Goal: Information Seeking & Learning: Find specific fact

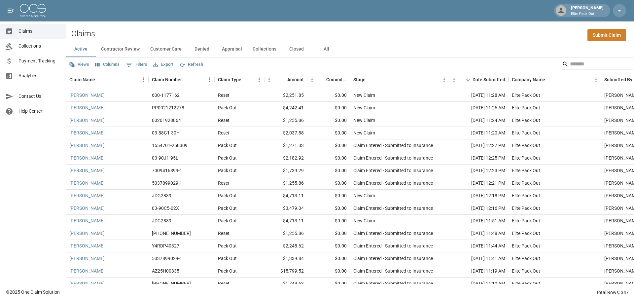
click at [575, 60] on input "Search" at bounding box center [596, 64] width 53 height 11
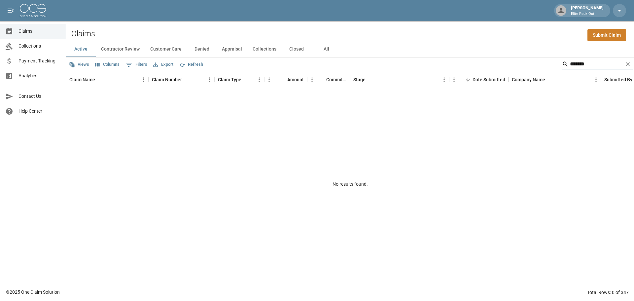
click at [570, 61] on input "*******" at bounding box center [596, 64] width 53 height 11
type input "*"
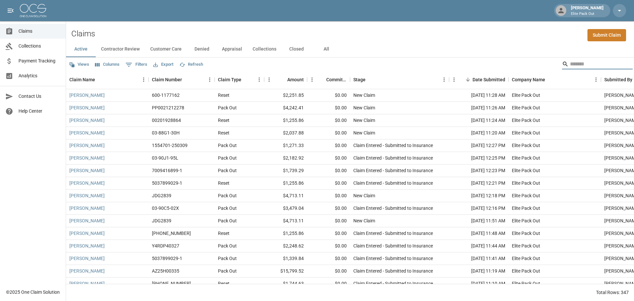
click at [578, 64] on input "Search" at bounding box center [596, 64] width 53 height 11
click at [325, 49] on button "All" at bounding box center [326, 49] width 30 height 16
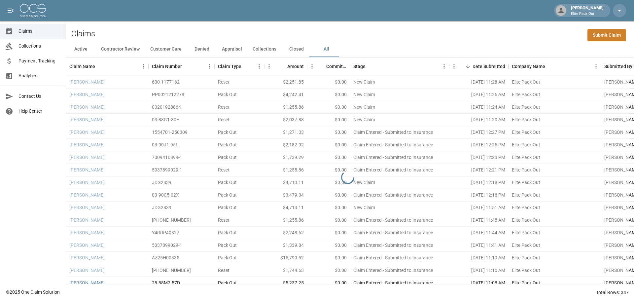
click at [535, 36] on div "Claims Submit Claim" at bounding box center [350, 31] width 568 height 20
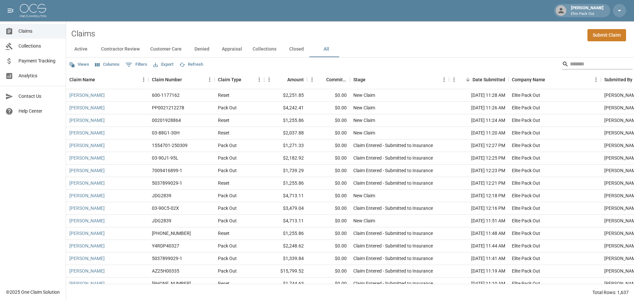
click at [576, 64] on input "Search" at bounding box center [596, 64] width 53 height 11
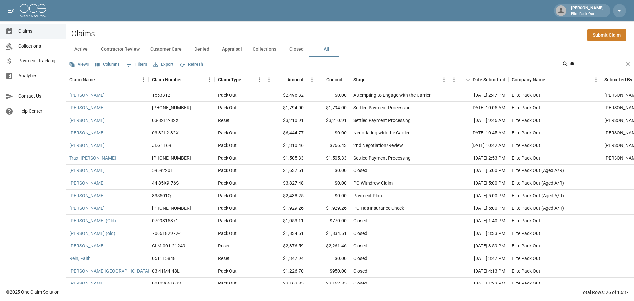
type input "*"
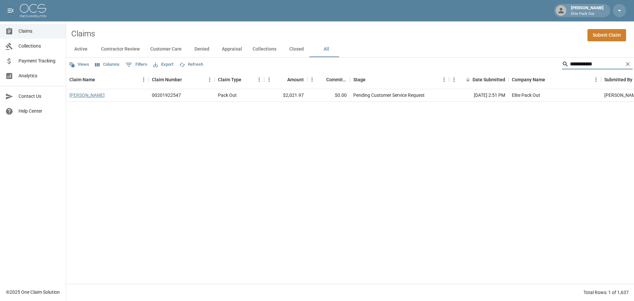
type input "**********"
click at [105, 95] on link "[PERSON_NAME]" at bounding box center [86, 95] width 35 height 7
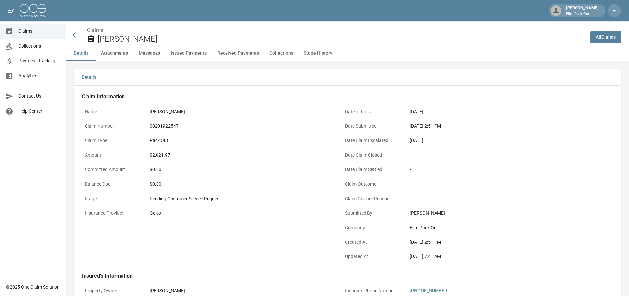
drag, startPoint x: 149, startPoint y: 112, endPoint x: 201, endPoint y: 117, distance: 52.4
click at [201, 117] on div "[PERSON_NAME]" at bounding box center [241, 111] width 188 height 13
drag, startPoint x: 201, startPoint y: 112, endPoint x: 136, endPoint y: 111, distance: 64.7
click at [136, 111] on div "Name [PERSON_NAME]" at bounding box center [208, 112] width 252 height 15
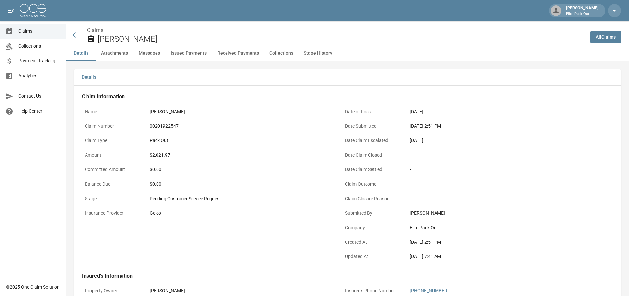
click at [136, 111] on p "Name" at bounding box center [111, 111] width 59 height 13
drag, startPoint x: 149, startPoint y: 111, endPoint x: 206, endPoint y: 114, distance: 57.2
click at [206, 114] on div "[PERSON_NAME]" at bounding box center [241, 111] width 188 height 13
click at [206, 114] on div "[PERSON_NAME]" at bounding box center [241, 111] width 182 height 7
drag, startPoint x: 202, startPoint y: 114, endPoint x: 162, endPoint y: 114, distance: 40.3
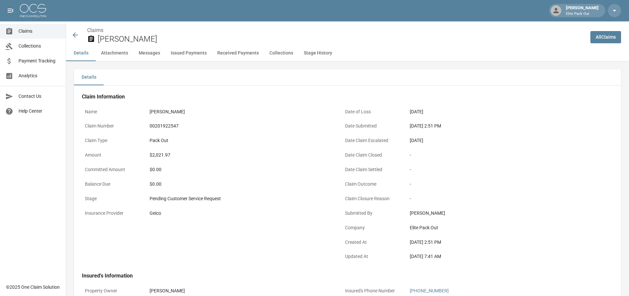
click at [162, 114] on div "[PERSON_NAME]" at bounding box center [241, 111] width 182 height 7
drag, startPoint x: 182, startPoint y: 157, endPoint x: 143, endPoint y: 157, distance: 39.6
click at [143, 157] on div "Amount $2,021.97" at bounding box center [208, 156] width 252 height 15
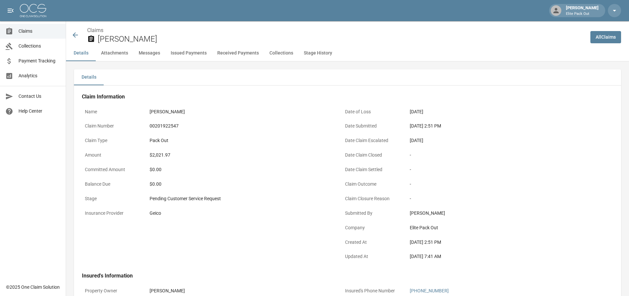
click at [356, 149] on p "Date Claim Closed" at bounding box center [371, 155] width 59 height 13
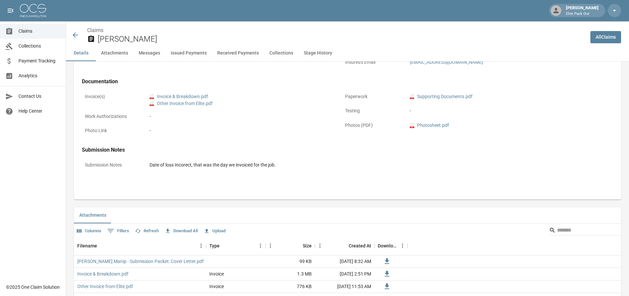
scroll to position [198, 0]
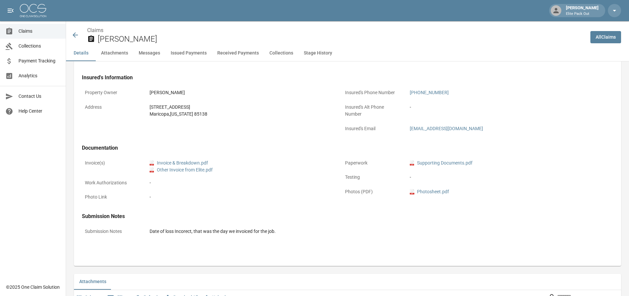
click at [73, 37] on icon at bounding box center [75, 35] width 8 height 8
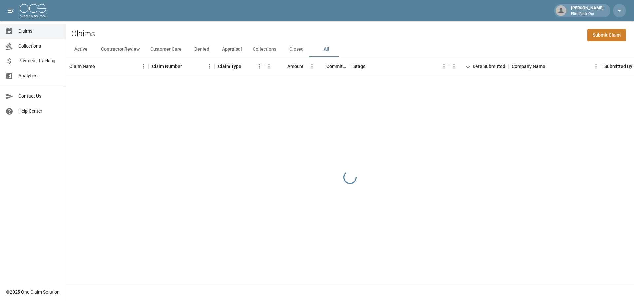
click at [323, 50] on button "All" at bounding box center [326, 49] width 30 height 16
click at [443, 27] on div "Claims Submit Claim" at bounding box center [350, 31] width 568 height 20
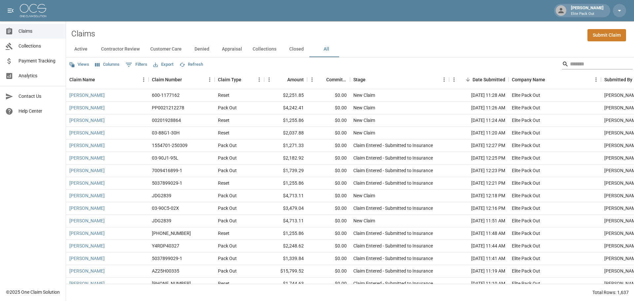
click at [590, 64] on input "Search" at bounding box center [596, 64] width 53 height 11
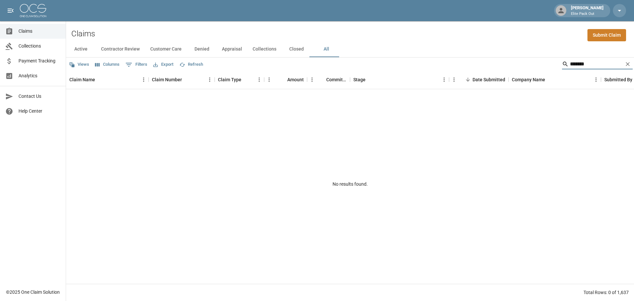
type input "*******"
click at [301, 47] on button "Closed" at bounding box center [297, 49] width 30 height 16
click at [260, 51] on button "Collections" at bounding box center [264, 49] width 34 height 16
click at [224, 47] on button "Appraisal" at bounding box center [232, 49] width 31 height 16
click at [195, 47] on button "Denied" at bounding box center [202, 49] width 30 height 16
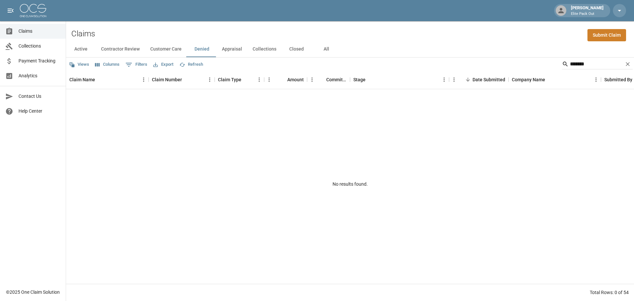
click at [165, 50] on button "Customer Care" at bounding box center [166, 49] width 42 height 16
click at [134, 50] on button "Contractor Review" at bounding box center [120, 49] width 49 height 16
click at [88, 50] on button "Active" at bounding box center [81, 49] width 30 height 16
click at [572, 62] on input "*******" at bounding box center [596, 64] width 53 height 11
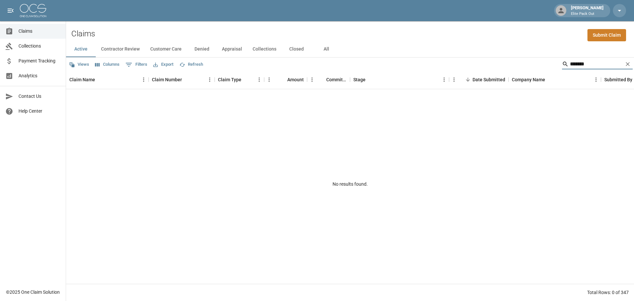
click at [572, 62] on input "*******" at bounding box center [596, 64] width 53 height 11
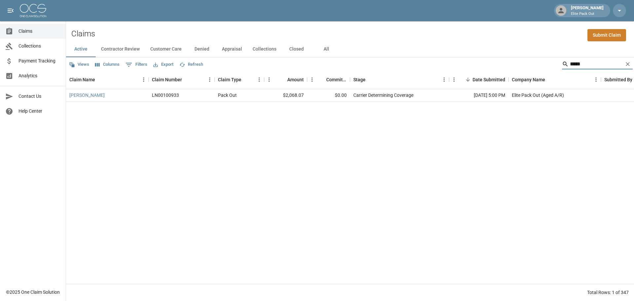
type input "*****"
click at [131, 49] on button "Contractor Review" at bounding box center [120, 49] width 49 height 16
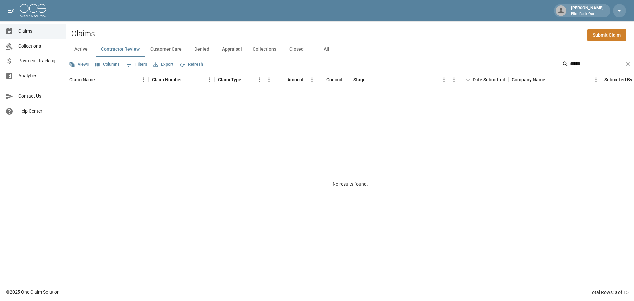
click at [166, 50] on button "Customer Care" at bounding box center [166, 49] width 42 height 16
click at [204, 50] on button "Denied" at bounding box center [202, 49] width 30 height 16
click at [239, 50] on button "Appraisal" at bounding box center [232, 49] width 31 height 16
click at [272, 49] on button "Collections" at bounding box center [264, 49] width 34 height 16
click at [298, 47] on button "Closed" at bounding box center [297, 49] width 30 height 16
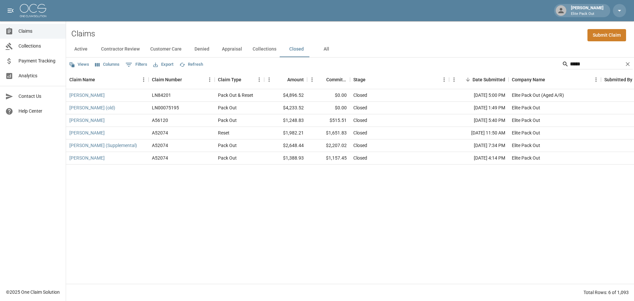
click at [326, 49] on button "All" at bounding box center [326, 49] width 30 height 16
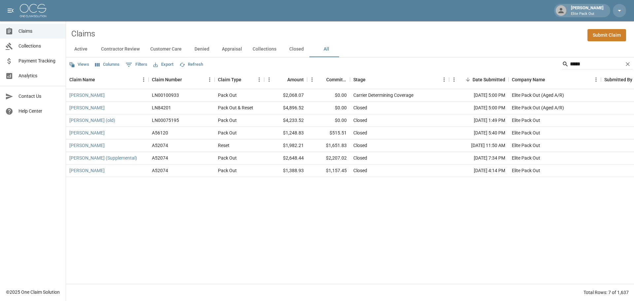
click at [337, 206] on div "[PERSON_NAME] LN00100933 Pack Out $2,068.07 $0.00 Carrier Determining Coverage …" at bounding box center [375, 186] width 618 height 195
click at [570, 62] on input "*****" at bounding box center [596, 64] width 53 height 11
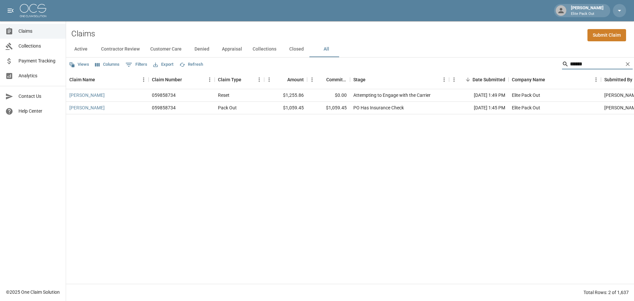
type input "******"
click at [95, 94] on link "[PERSON_NAME]" at bounding box center [86, 95] width 35 height 7
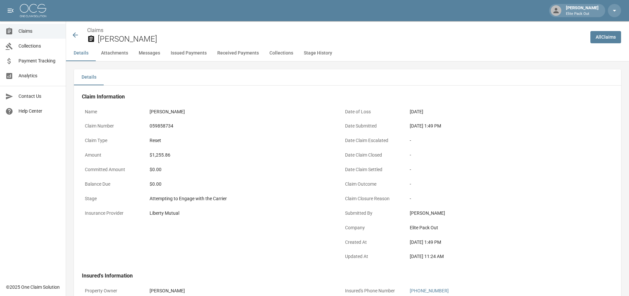
click at [167, 124] on div "059858734" at bounding box center [241, 126] width 182 height 7
copy div "059858734"
click at [165, 154] on div "$1,255.86" at bounding box center [241, 155] width 182 height 7
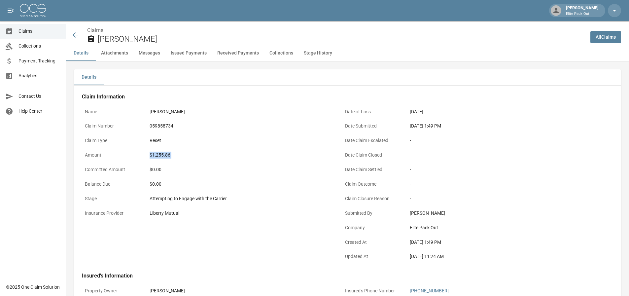
click at [165, 154] on div "$1,255.86" at bounding box center [241, 155] width 182 height 7
copy div "$1,255.86"
click at [272, 87] on div "Claim Information Name [PERSON_NAME] Claim Number 059858734 Claim Type Reset Am…" at bounding box center [338, 267] width 528 height 363
click at [75, 38] on icon at bounding box center [75, 35] width 8 height 8
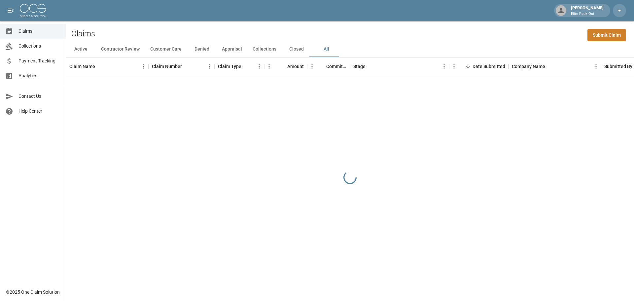
click at [556, 28] on div "Claims Submit Claim" at bounding box center [350, 31] width 568 height 20
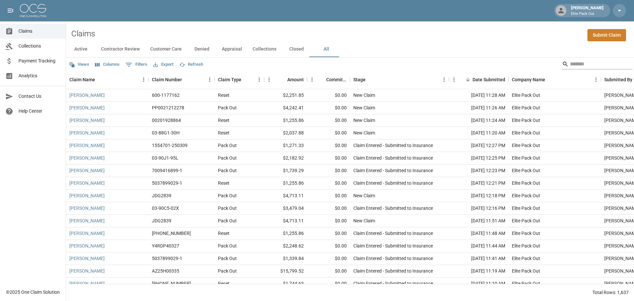
click at [573, 59] on input "Search" at bounding box center [596, 64] width 53 height 11
click at [570, 63] on input "Search" at bounding box center [596, 64] width 53 height 11
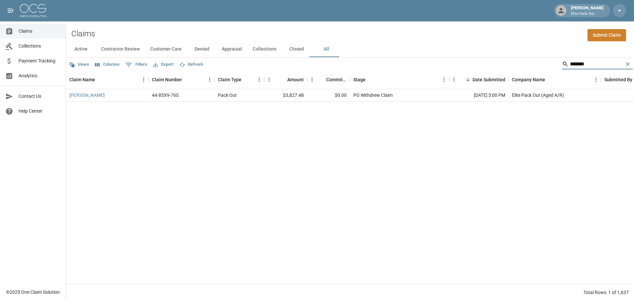
type input "*******"
click at [348, 218] on div "[PERSON_NAME] 44-85X9-76S Pack Out $3,827.48 $0.00 PO Withdrew Claim [DATE] 5:0…" at bounding box center [375, 186] width 618 height 195
click at [94, 96] on link "[PERSON_NAME]" at bounding box center [86, 95] width 35 height 7
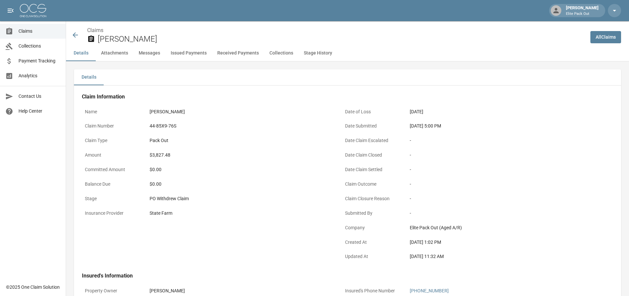
scroll to position [66, 0]
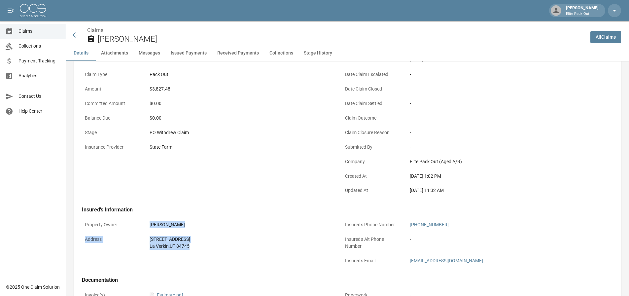
drag, startPoint x: 195, startPoint y: 249, endPoint x: 150, endPoint y: 229, distance: 48.9
click at [150, 230] on div "Property Owner [PERSON_NAME] Address [STREET_ADDRESS]" at bounding box center [204, 239] width 260 height 58
click at [158, 196] on div "Name [PERSON_NAME] Claim Number 44-85X9-76S Claim Type Pack Out Amount $3,827.4…" at bounding box center [204, 114] width 260 height 167
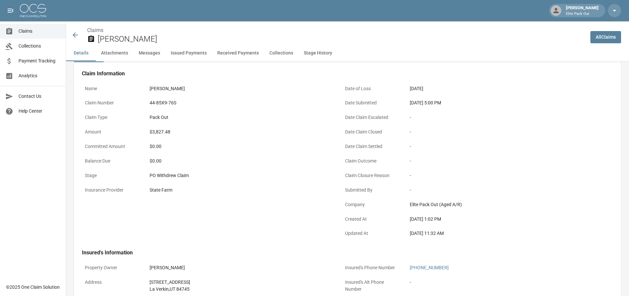
scroll to position [0, 0]
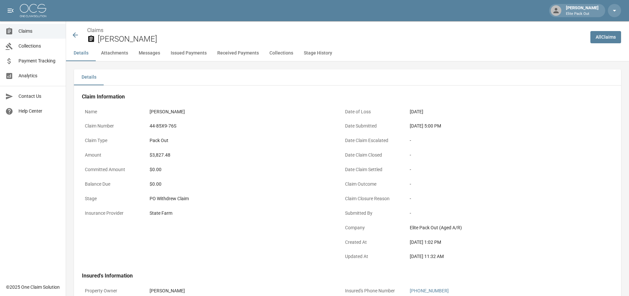
click at [254, 227] on div "Name [PERSON_NAME] Claim Number 44-85X9-76S Claim Type Pack Out Amount $3,827.4…" at bounding box center [204, 180] width 260 height 167
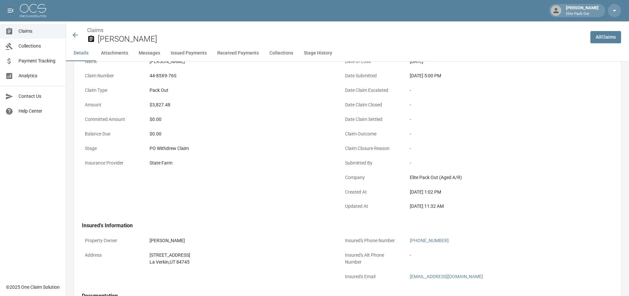
scroll to position [66, 0]
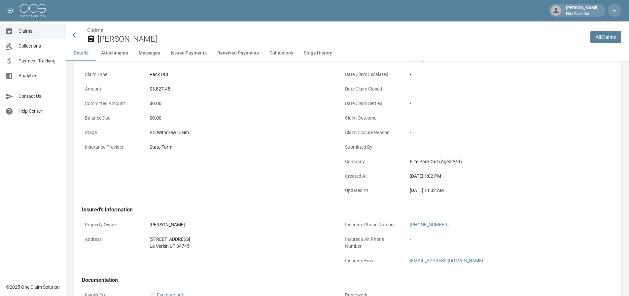
click at [71, 34] on icon at bounding box center [75, 35] width 8 height 8
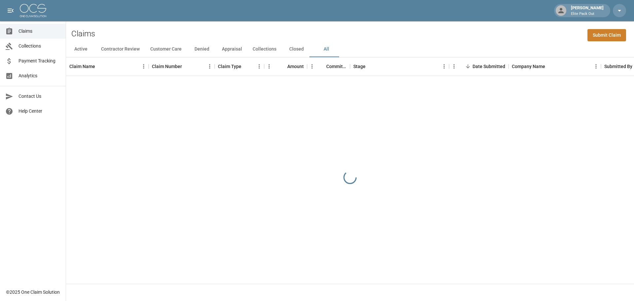
click at [352, 30] on div "Claims Submit Claim" at bounding box center [350, 31] width 568 height 20
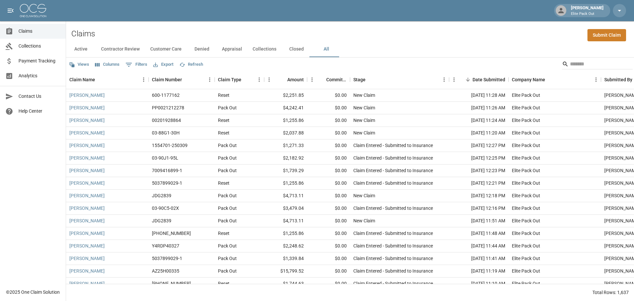
click at [369, 41] on div "Active Contractor Review Customer Care Denied Appraisal Collections Closed All" at bounding box center [350, 49] width 568 height 16
click at [371, 40] on div "Claims Submit Claim" at bounding box center [350, 31] width 568 height 20
click at [570, 65] on input "Search" at bounding box center [596, 64] width 53 height 11
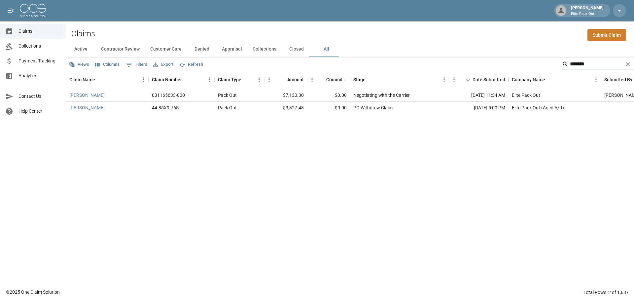
type input "*******"
click at [84, 111] on link "[PERSON_NAME]" at bounding box center [86, 107] width 35 height 7
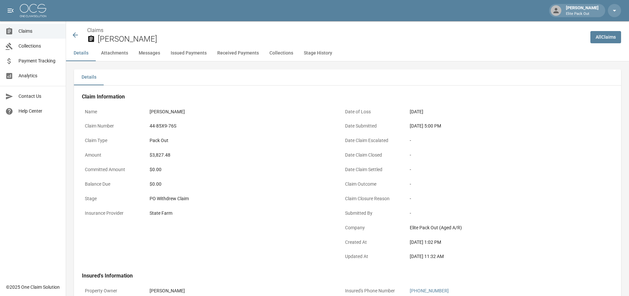
click at [166, 155] on div "$3,827.48" at bounding box center [241, 155] width 182 height 7
copy div "3,827.48"
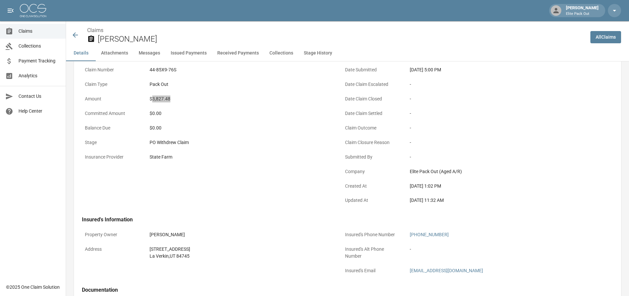
scroll to position [66, 0]
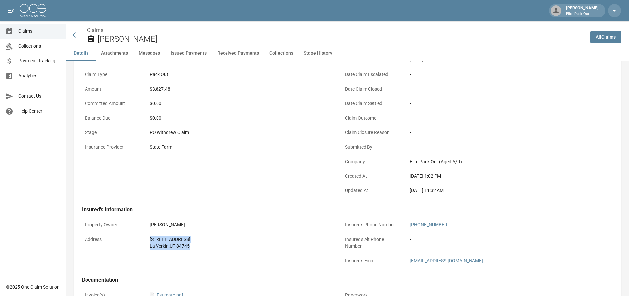
drag, startPoint x: 148, startPoint y: 237, endPoint x: 200, endPoint y: 247, distance: 53.0
click at [200, 247] on div "[STREET_ADDRESS]" at bounding box center [241, 243] width 188 height 20
copy div "[STREET_ADDRESS]"
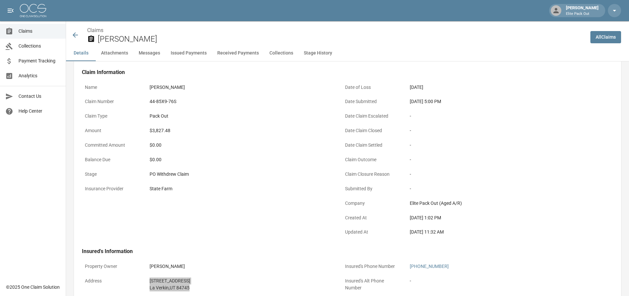
scroll to position [0, 0]
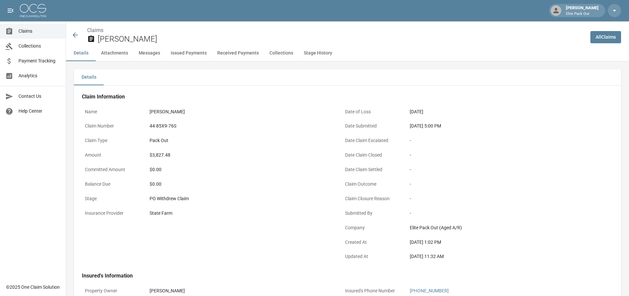
click at [167, 123] on div "44-85X9-76S" at bounding box center [241, 126] width 182 height 7
copy div "44-85X9-76S"
click at [417, 125] on div "[DATE] 5:00 PM" at bounding box center [501, 126] width 182 height 7
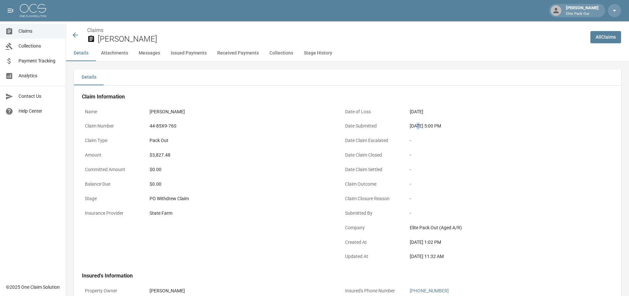
click at [417, 125] on div "[DATE] 5:00 PM" at bounding box center [501, 126] width 182 height 7
click at [406, 125] on div "Date Submitted [DATE] 5:00 PM" at bounding box center [468, 127] width 252 height 15
drag, startPoint x: 407, startPoint y: 125, endPoint x: 436, endPoint y: 128, distance: 29.2
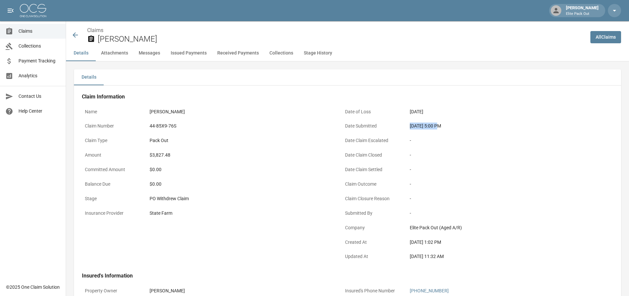
click at [436, 128] on div "Date Submitted [DATE] 5:00 PM" at bounding box center [468, 127] width 252 height 15
click at [76, 33] on icon at bounding box center [75, 35] width 8 height 8
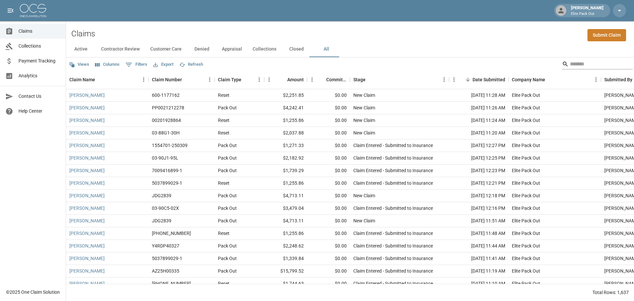
click at [581, 63] on input "Search" at bounding box center [596, 64] width 53 height 11
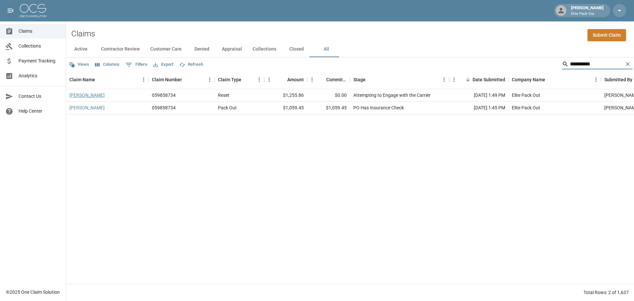
type input "**********"
click at [80, 98] on link "[PERSON_NAME]" at bounding box center [86, 95] width 35 height 7
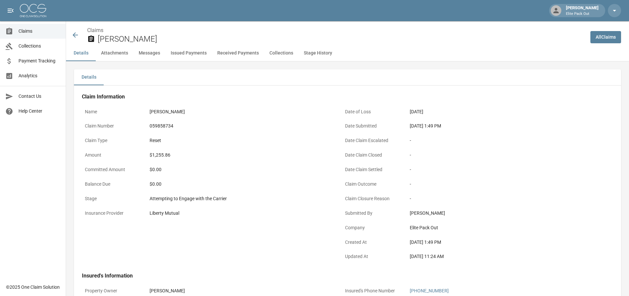
click at [156, 127] on div "059858734" at bounding box center [241, 126] width 182 height 7
copy div "059858734"
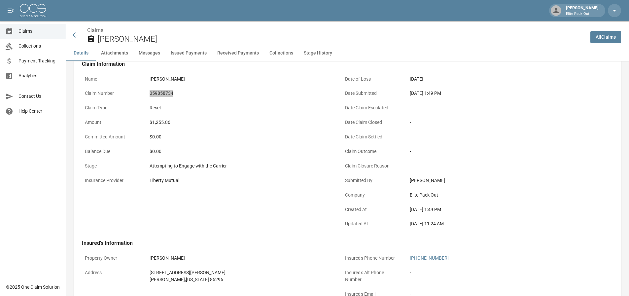
scroll to position [66, 0]
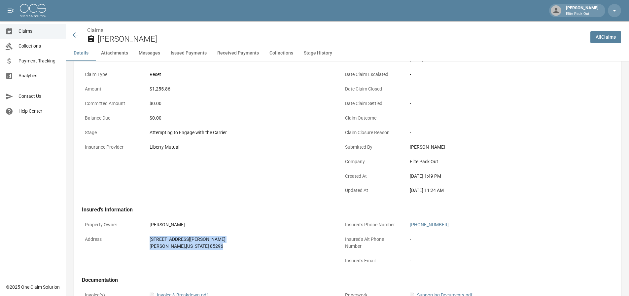
drag, startPoint x: 149, startPoint y: 238, endPoint x: 195, endPoint y: 247, distance: 47.4
click at [195, 247] on div "[STREET_ADDRESS][PERSON_NAME][US_STATE]" at bounding box center [241, 243] width 188 height 20
copy div "[STREET_ADDRESS][PERSON_NAME][US_STATE]"
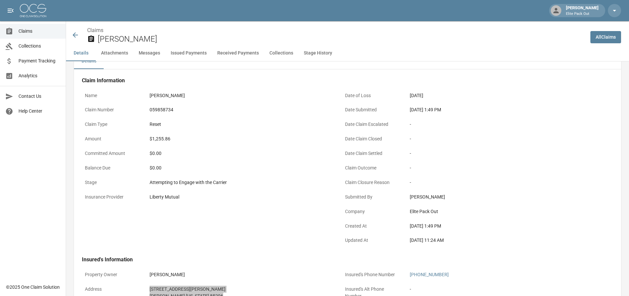
scroll to position [0, 0]
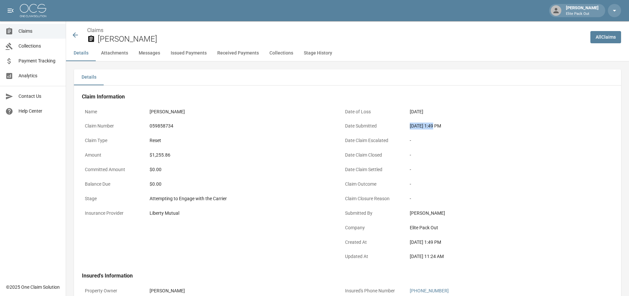
drag, startPoint x: 409, startPoint y: 129, endPoint x: 433, endPoint y: 125, distance: 24.4
click at [433, 125] on div "[DATE] 1:49 PM" at bounding box center [501, 126] width 188 height 13
copy div "[DATE]"
click at [68, 33] on div "Claims [PERSON_NAME]" at bounding box center [325, 33] width 519 height 24
click at [71, 34] on div "Claims [PERSON_NAME]" at bounding box center [325, 33] width 519 height 24
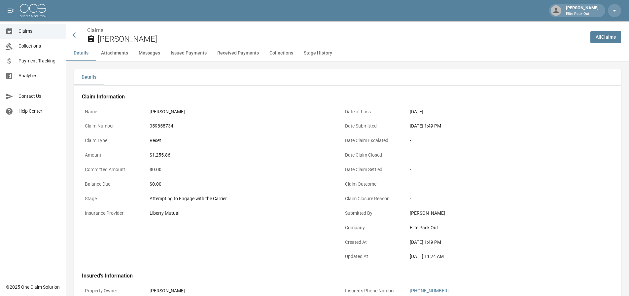
click at [75, 34] on icon at bounding box center [75, 35] width 8 height 8
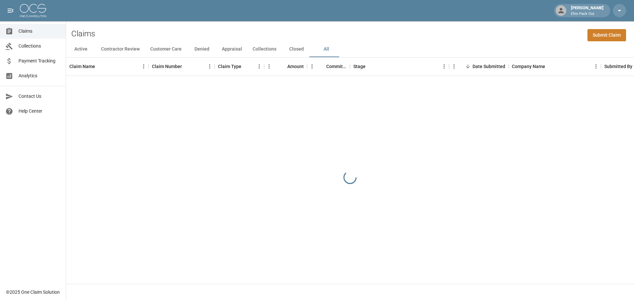
click at [513, 45] on div "Active Contractor Review Customer Care Denied Appraisal Collections Closed All" at bounding box center [350, 49] width 568 height 16
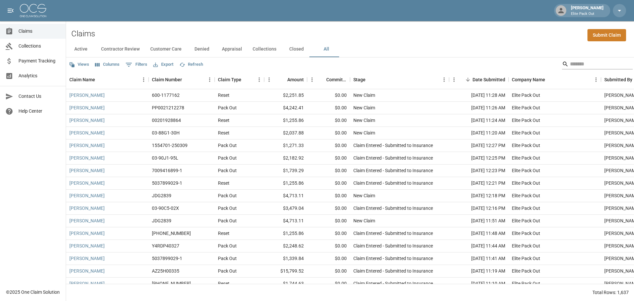
click at [575, 61] on input "Search" at bounding box center [596, 64] width 53 height 11
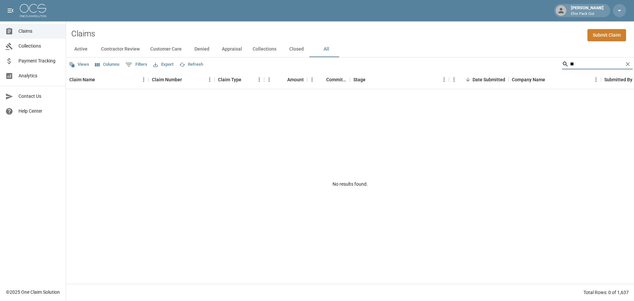
type input "*"
type input "****"
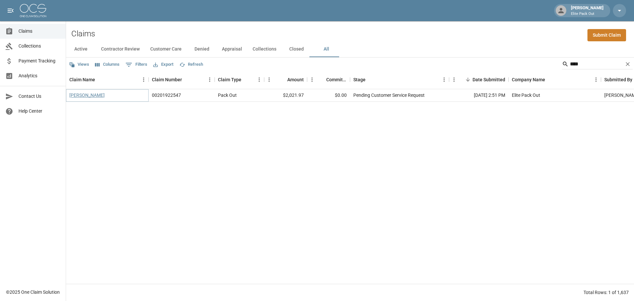
click at [86, 97] on link "[PERSON_NAME]" at bounding box center [86, 95] width 35 height 7
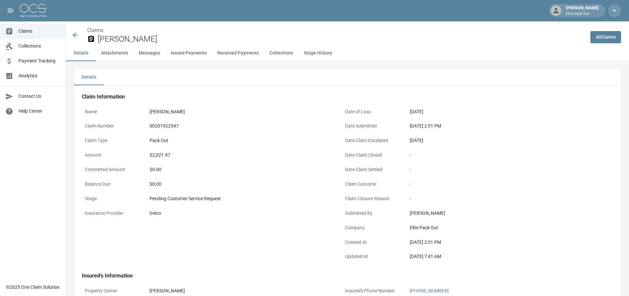
click at [162, 128] on div "00201922547" at bounding box center [241, 126] width 182 height 7
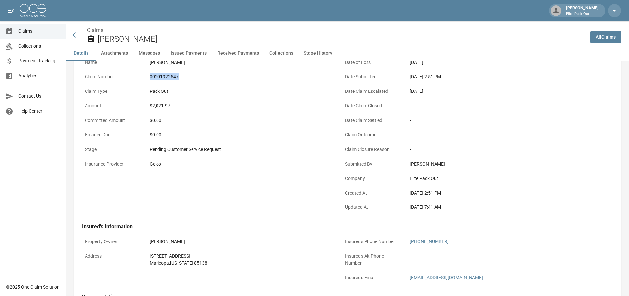
scroll to position [132, 0]
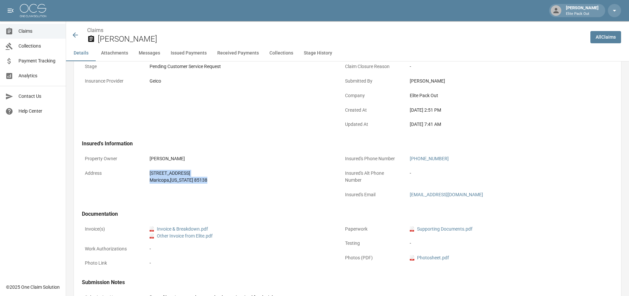
drag, startPoint x: 149, startPoint y: 171, endPoint x: 218, endPoint y: 184, distance: 69.9
click at [218, 184] on div "[STREET_ADDRESS][US_STATE]" at bounding box center [241, 177] width 188 height 20
copy div "[STREET_ADDRESS][US_STATE]"
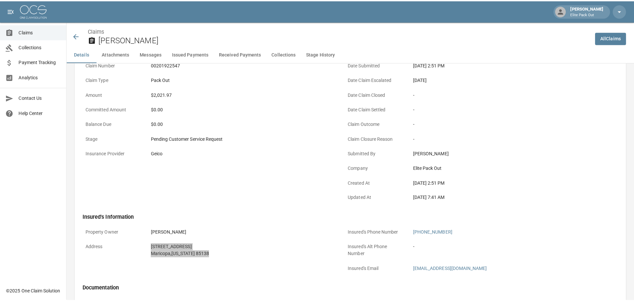
scroll to position [0, 0]
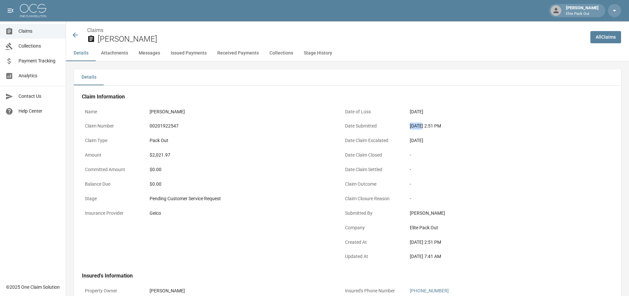
drag, startPoint x: 410, startPoint y: 126, endPoint x: 420, endPoint y: 126, distance: 9.9
click at [420, 126] on div "[DATE] 2:51 PM" at bounding box center [501, 126] width 182 height 7
click at [420, 129] on div "[DATE] 2:51 PM" at bounding box center [501, 126] width 182 height 7
drag, startPoint x: 411, startPoint y: 126, endPoint x: 434, endPoint y: 126, distance: 23.1
click at [434, 126] on div "[DATE] 2:51 PM" at bounding box center [501, 126] width 182 height 7
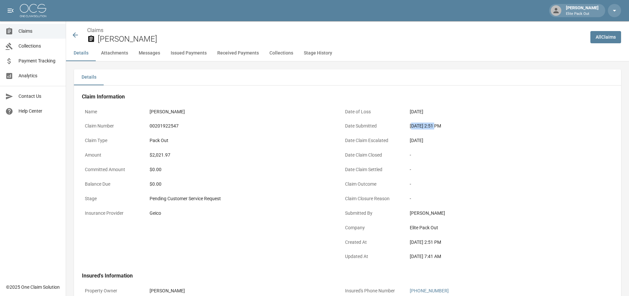
click at [428, 130] on div "[DATE] 2:51 PM" at bounding box center [501, 126] width 188 height 13
drag, startPoint x: 407, startPoint y: 128, endPoint x: 433, endPoint y: 127, distance: 25.1
click at [433, 127] on div "[DATE] 2:51 PM" at bounding box center [501, 126] width 188 height 13
copy div "[DATE]"
click at [75, 33] on icon at bounding box center [75, 34] width 5 height 5
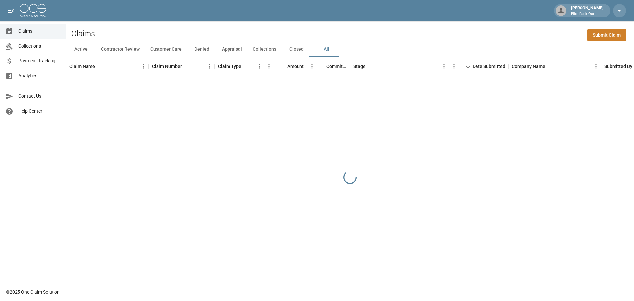
click at [492, 31] on div "Claims Submit Claim" at bounding box center [350, 31] width 568 height 20
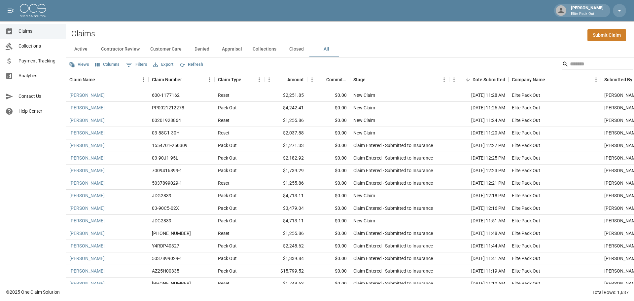
click at [570, 63] on input "Search" at bounding box center [596, 64] width 53 height 11
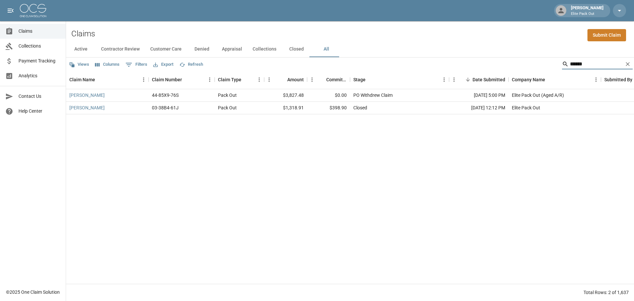
type input "******"
